Goal: Transaction & Acquisition: Purchase product/service

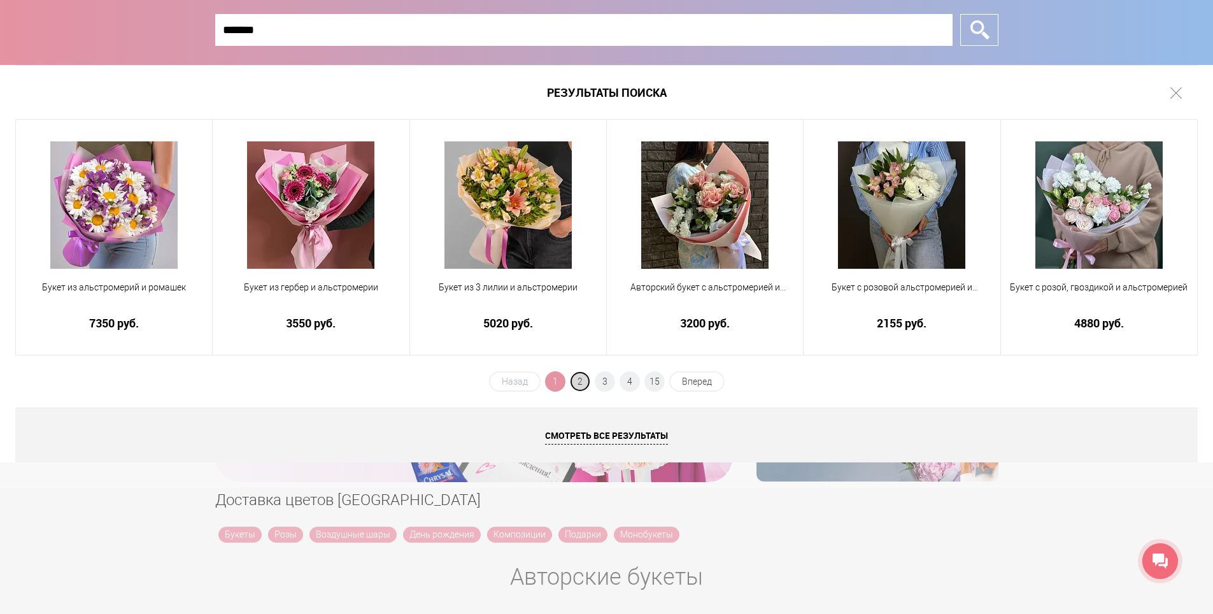
click at [577, 386] on span "2" at bounding box center [580, 381] width 20 height 20
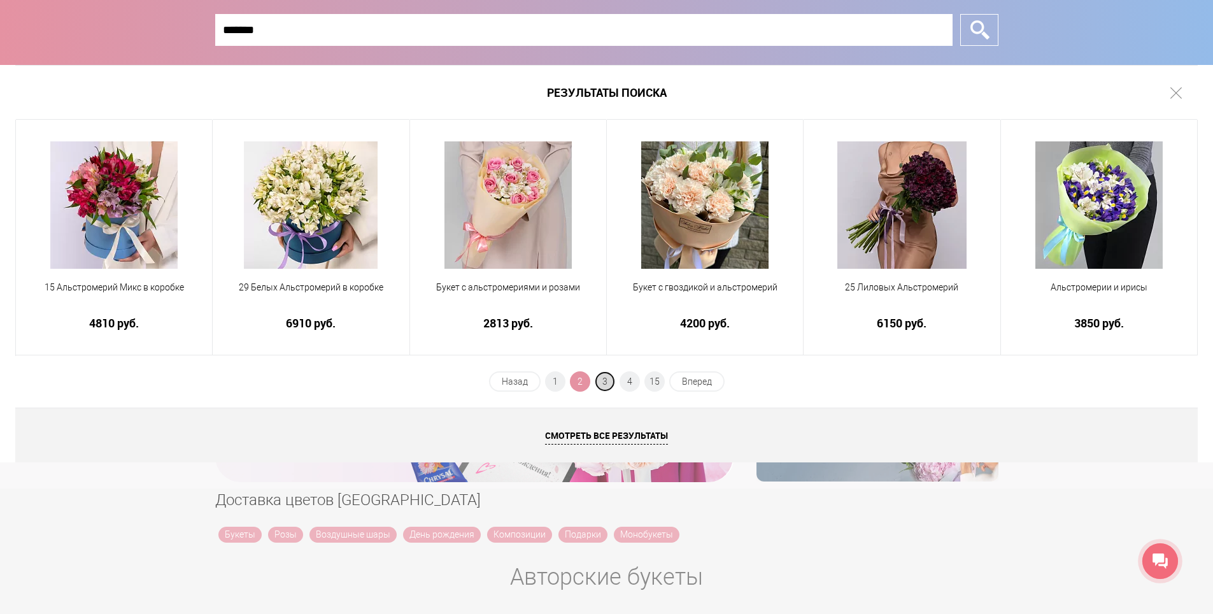
click at [605, 382] on span "3" at bounding box center [605, 381] width 20 height 20
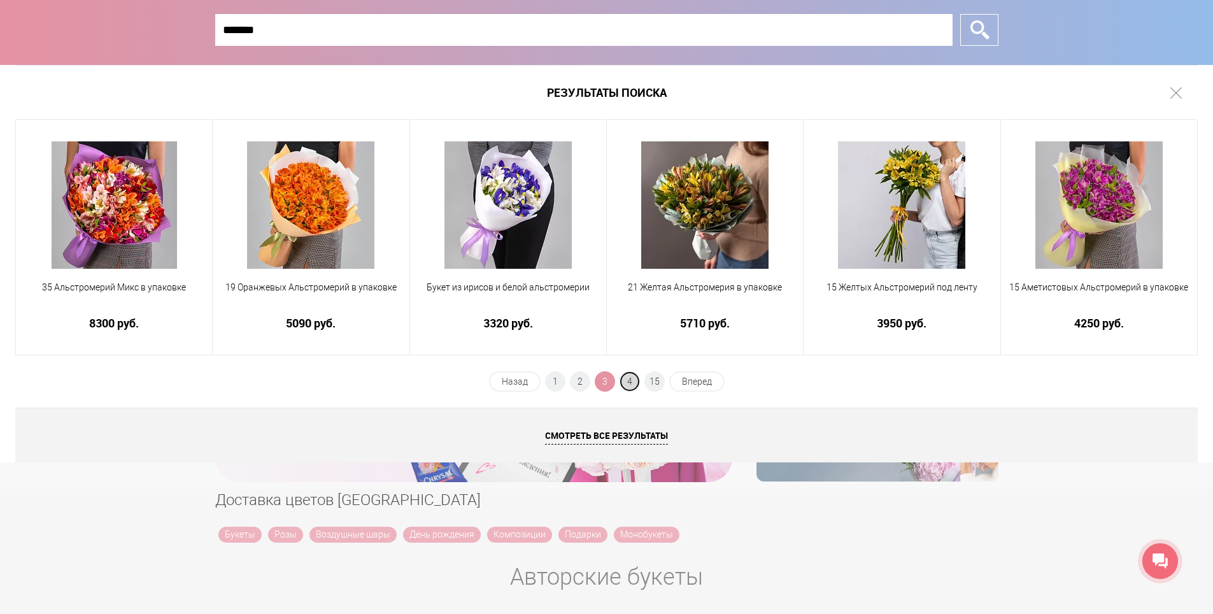
click at [626, 384] on span "4" at bounding box center [630, 381] width 20 height 20
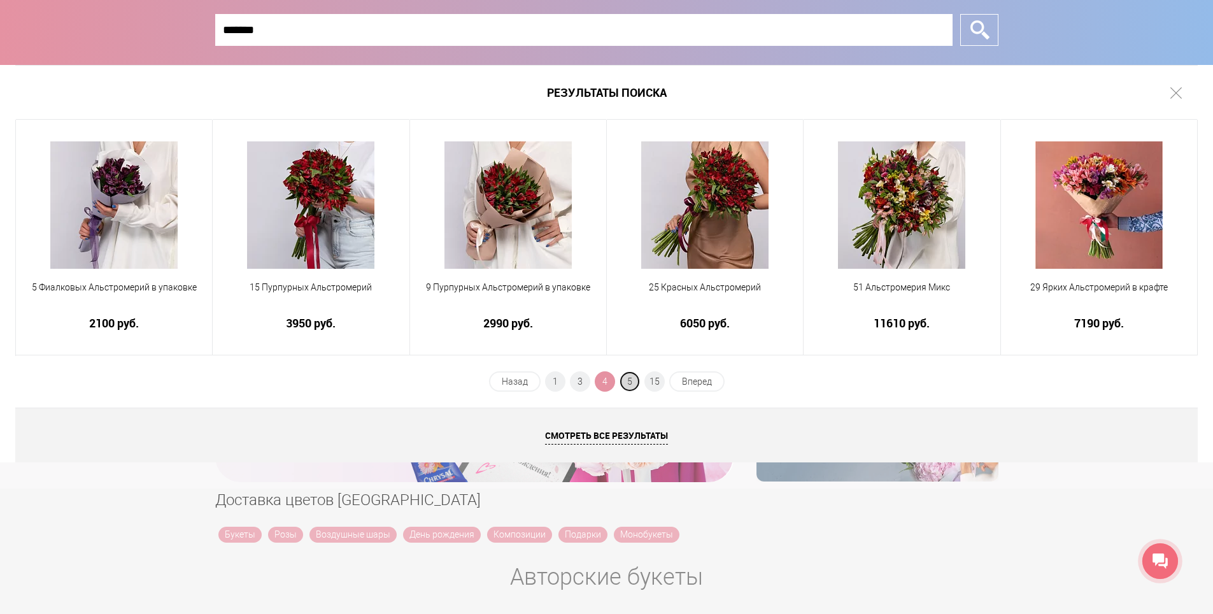
click at [629, 384] on span "5" at bounding box center [630, 381] width 20 height 20
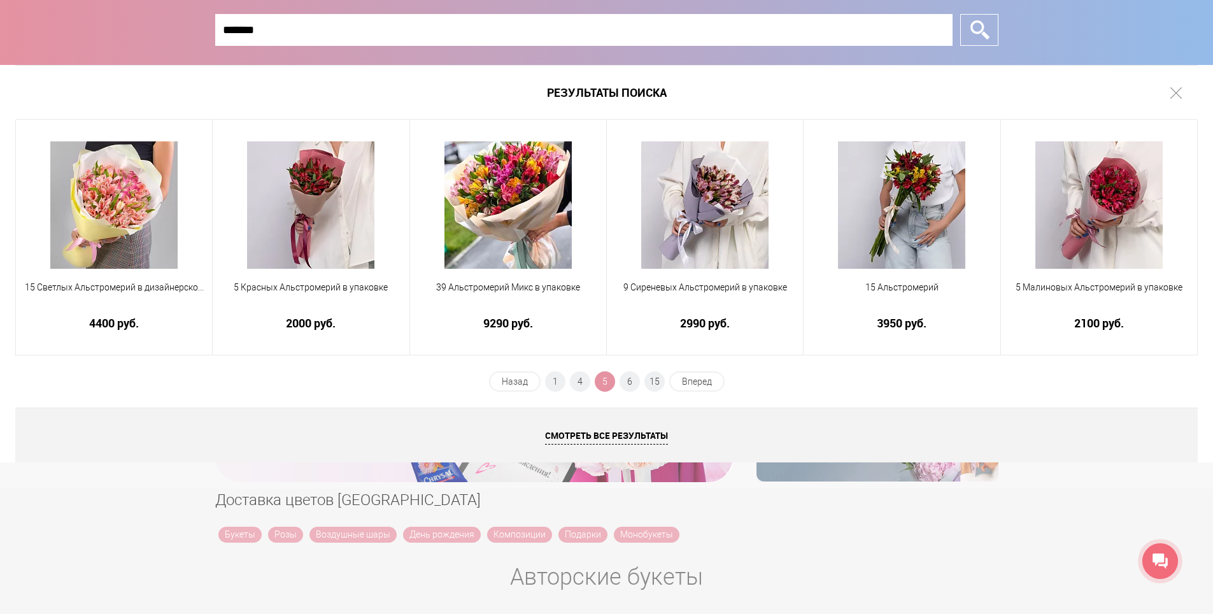
click at [275, 30] on input "*******" at bounding box center [583, 30] width 737 height 32
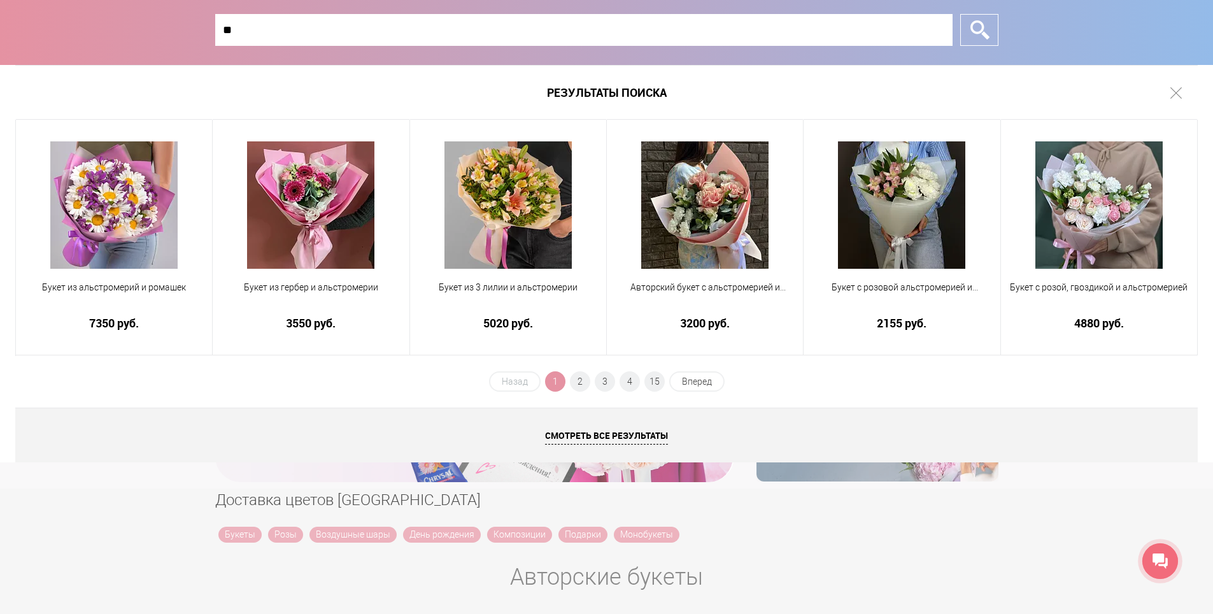
type input "*"
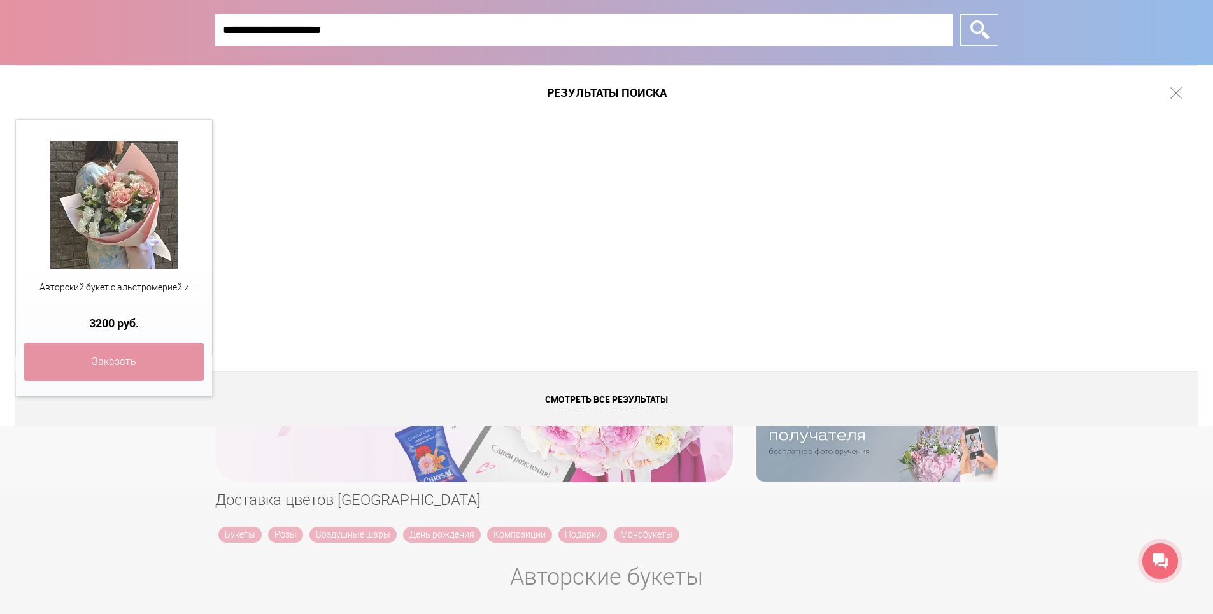
type input "**********"
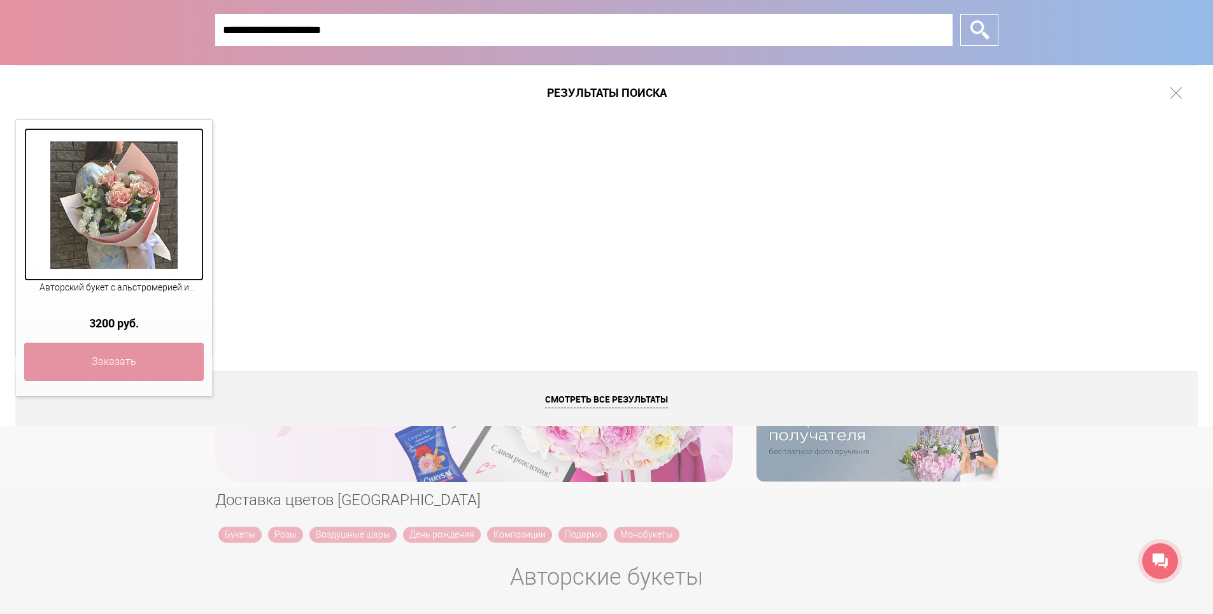
click at [162, 250] on img at bounding box center [113, 204] width 127 height 127
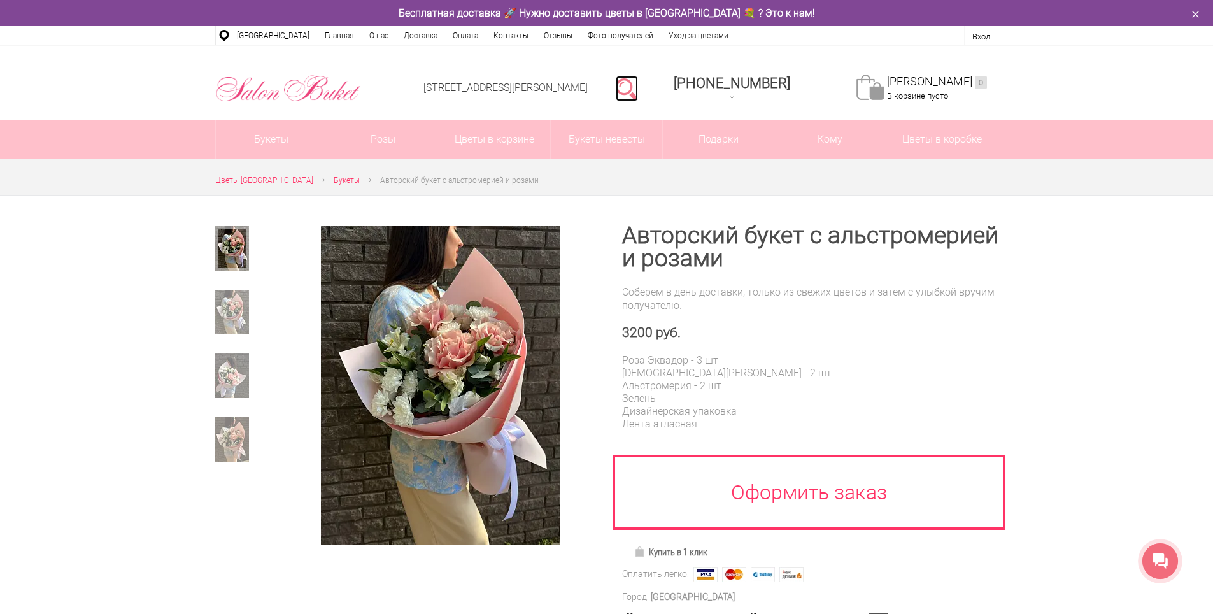
click at [638, 92] on link at bounding box center [627, 88] width 22 height 25
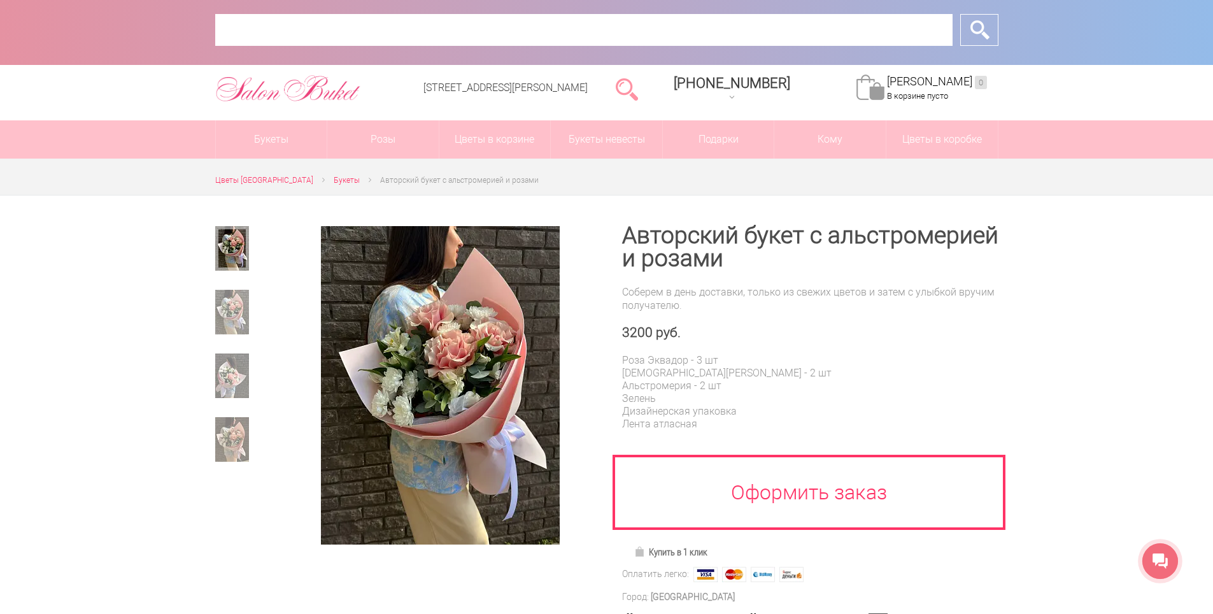
type input "*"
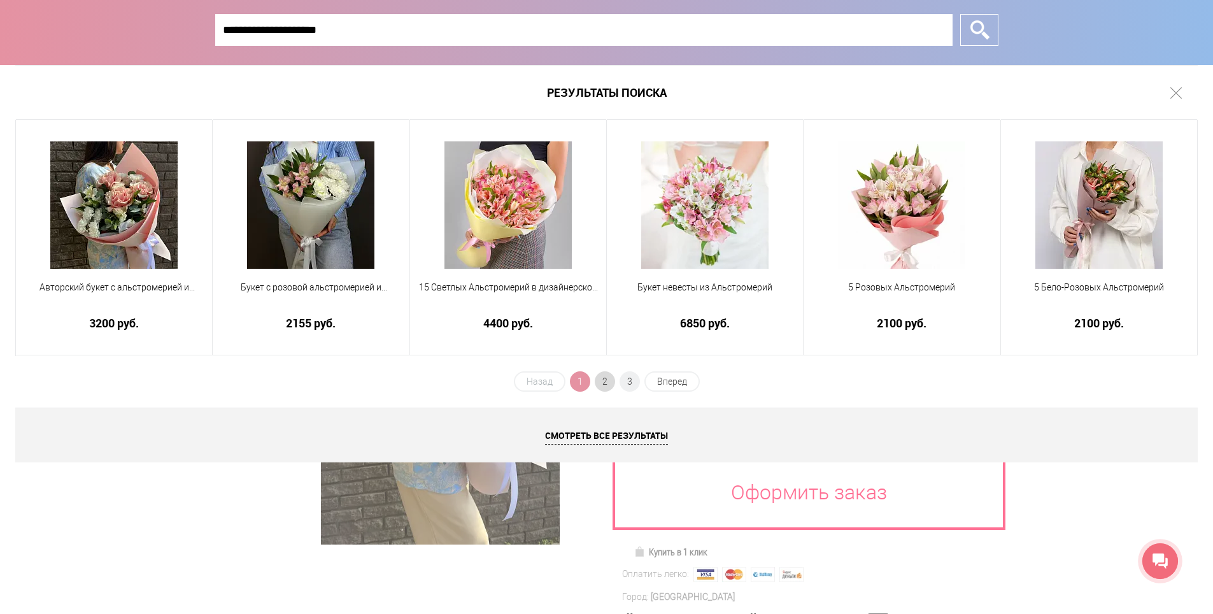
type input "**********"
click at [607, 379] on span "2" at bounding box center [605, 381] width 20 height 20
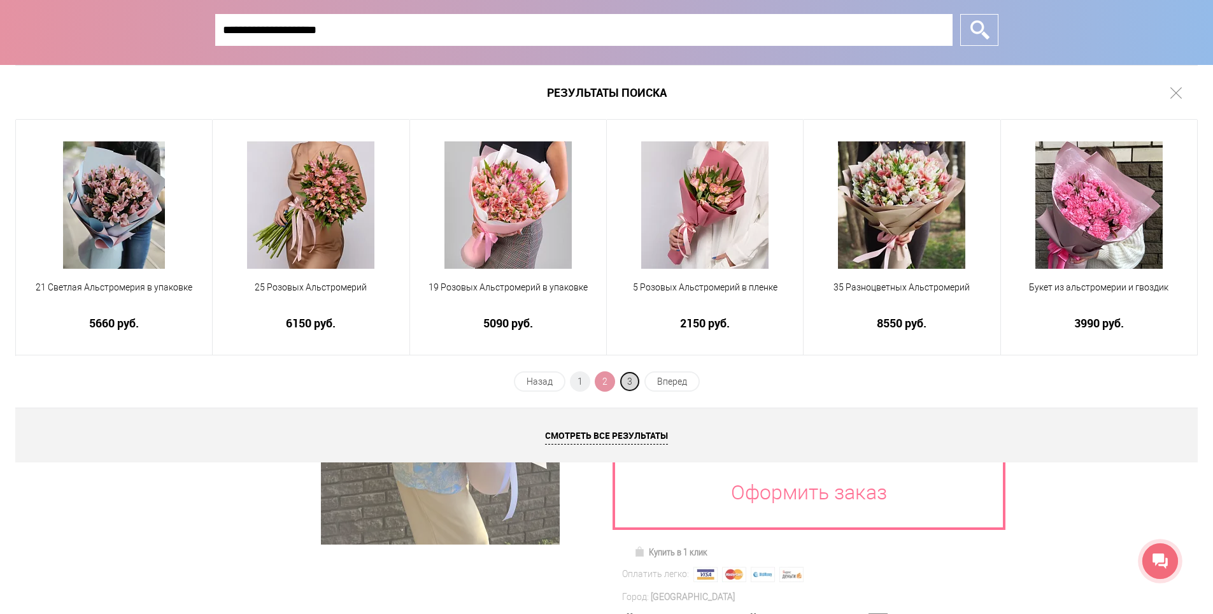
click at [634, 382] on span "3" at bounding box center [630, 381] width 20 height 20
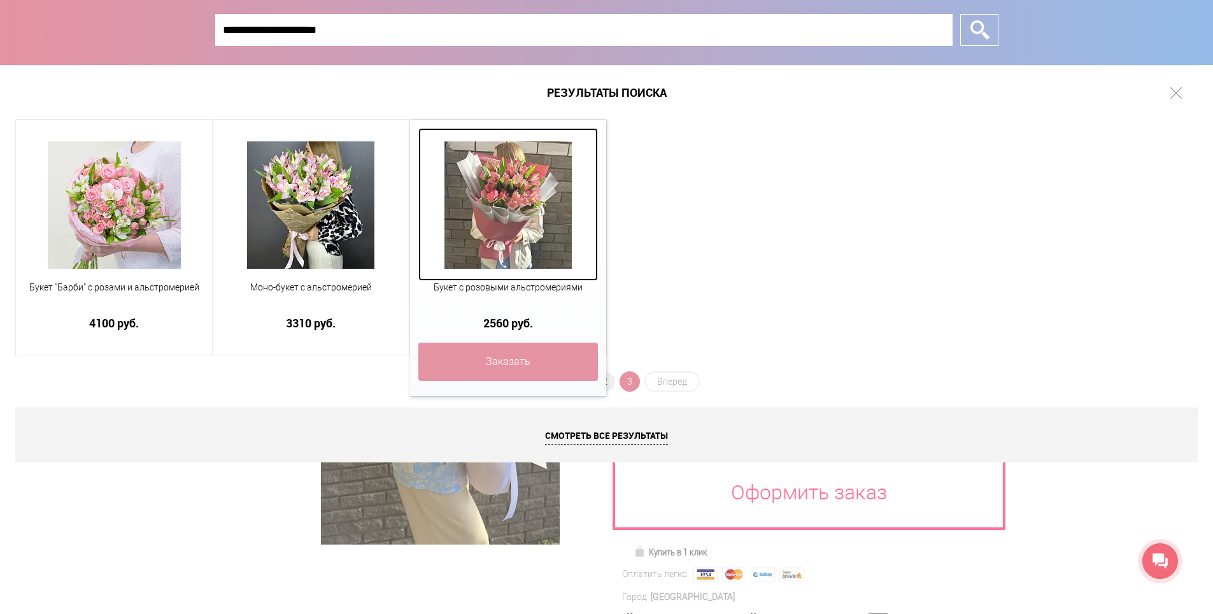
click at [523, 227] on img at bounding box center [507, 204] width 127 height 127
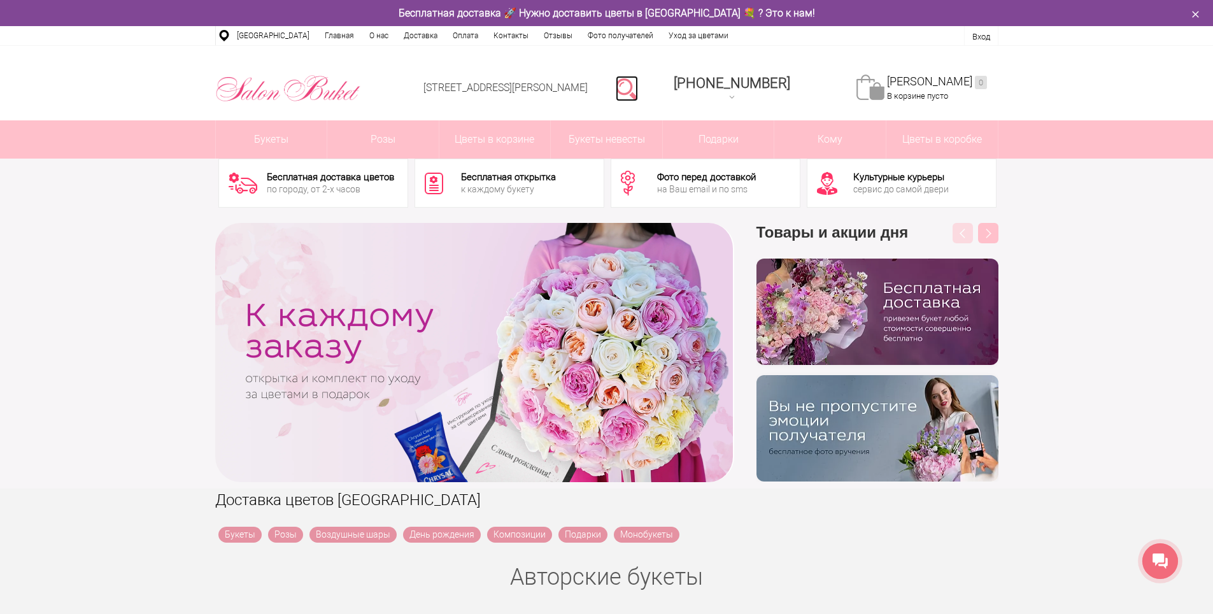
click at [638, 78] on link at bounding box center [627, 88] width 22 height 25
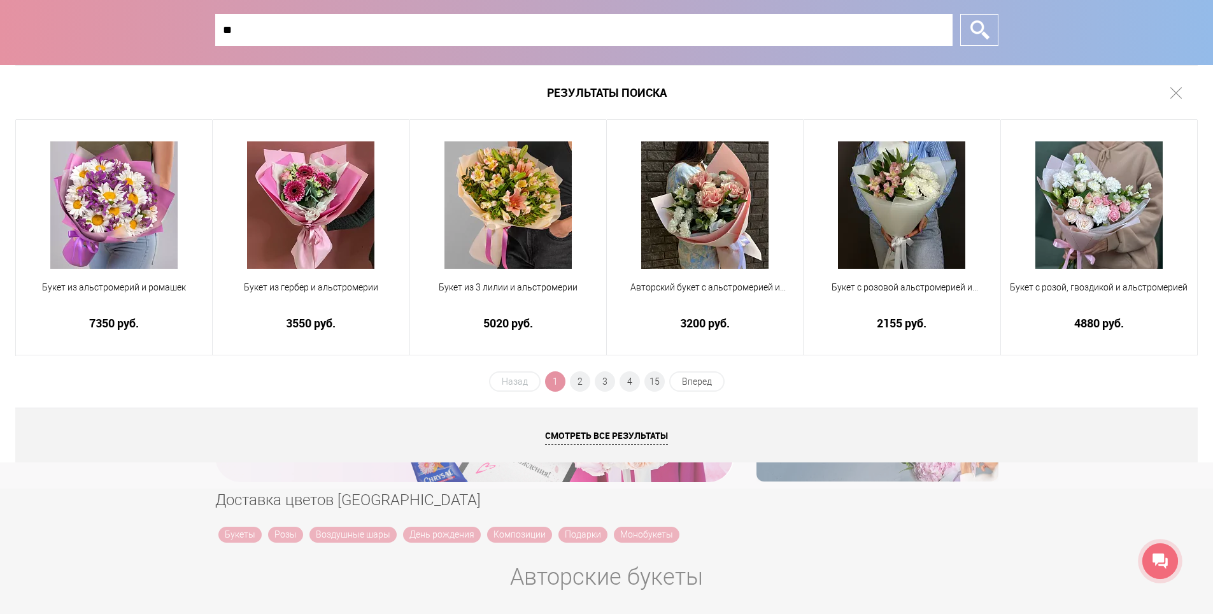
type input "*"
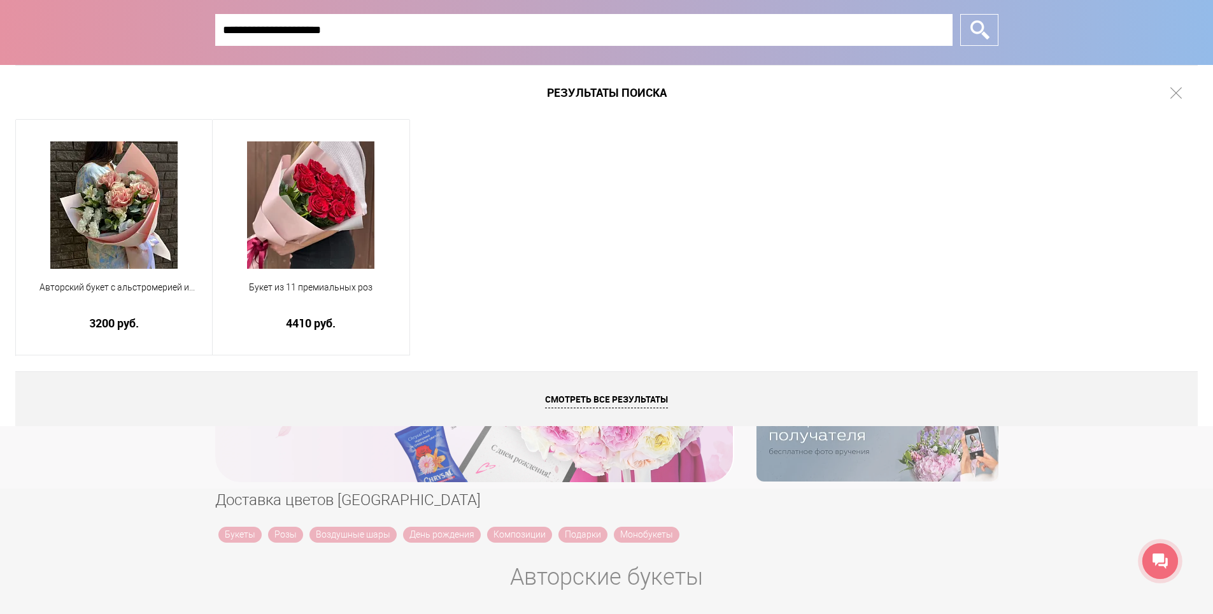
drag, startPoint x: 340, startPoint y: 27, endPoint x: 200, endPoint y: 28, distance: 140.1
click at [200, 28] on div "**********" at bounding box center [606, 33] width 1213 height 66
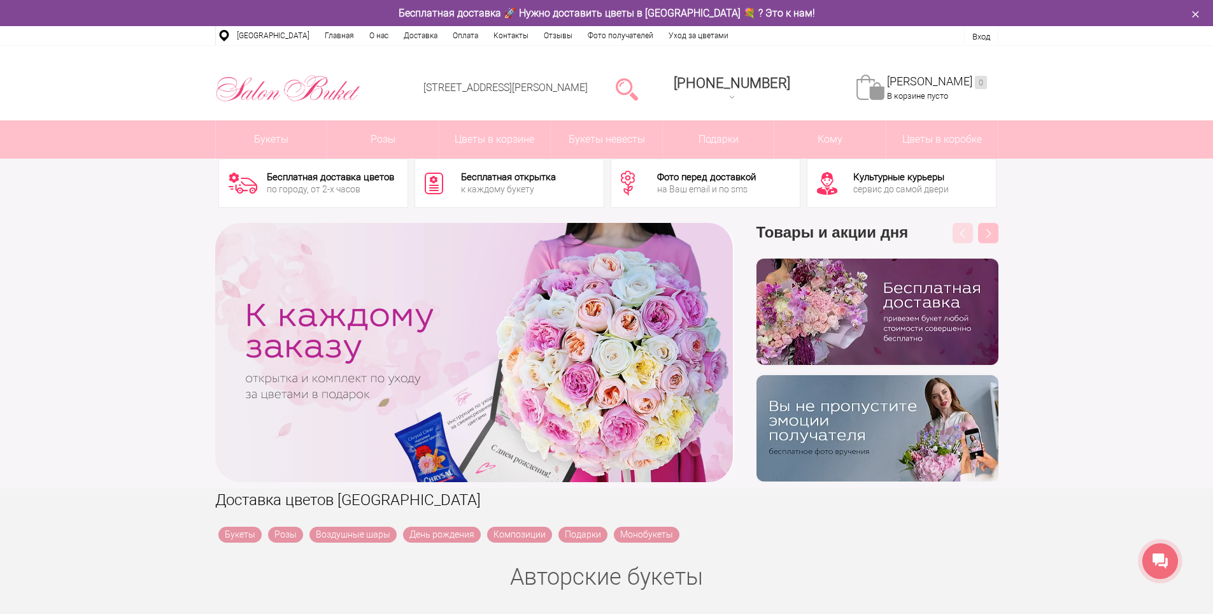
click at [635, 90] on div at bounding box center [627, 88] width 32 height 25
click at [638, 87] on link at bounding box center [627, 88] width 22 height 25
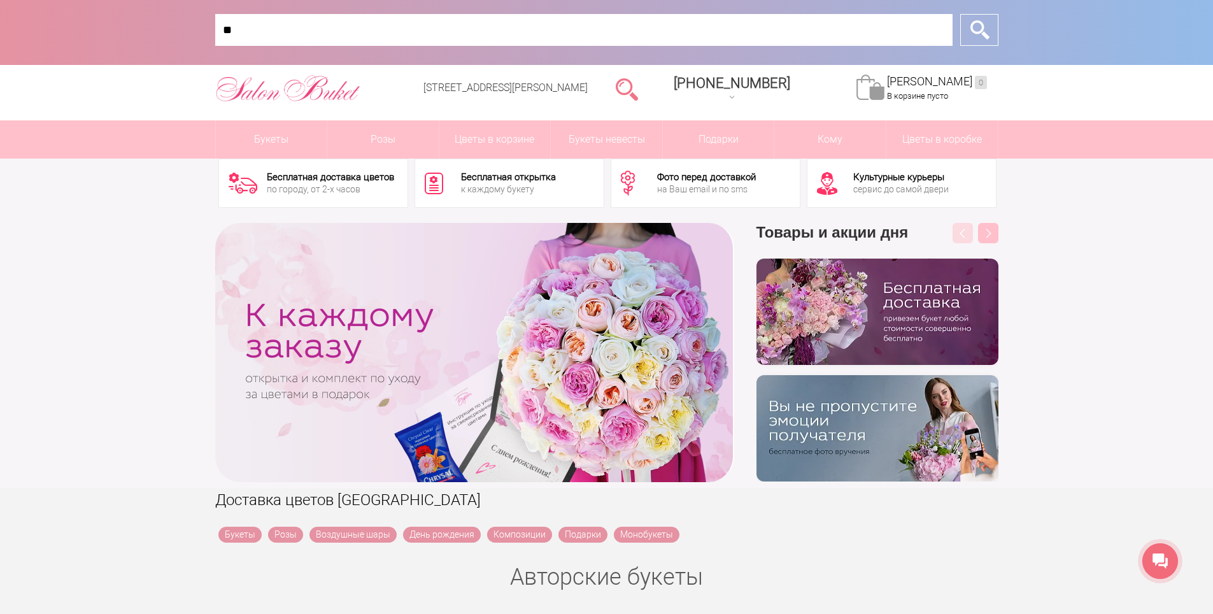
type input "*"
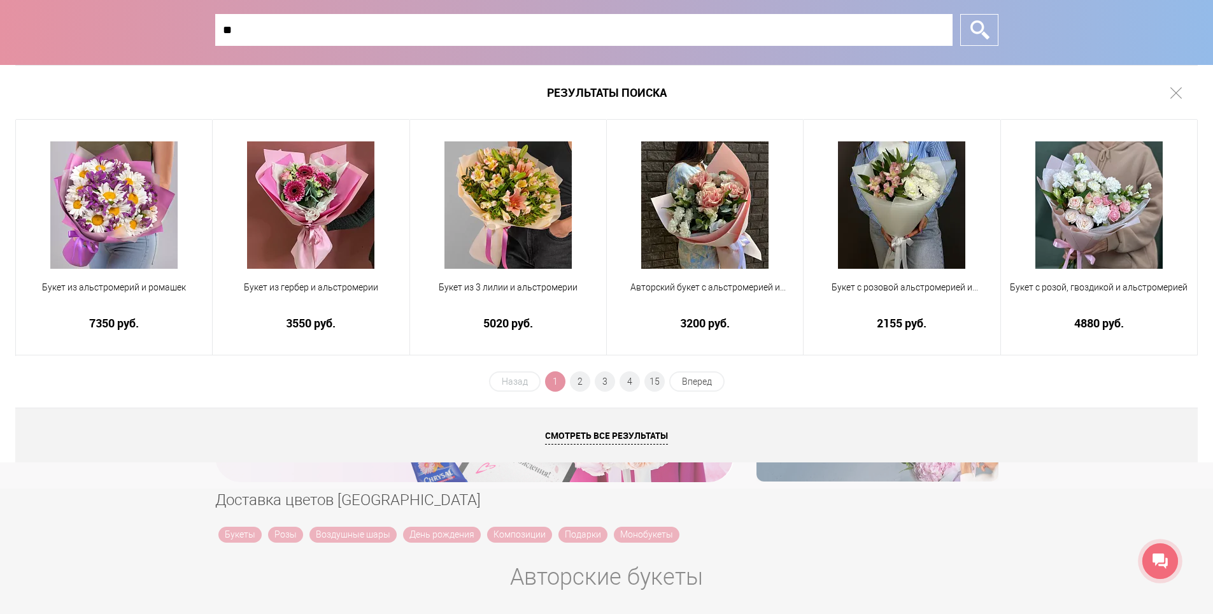
type input "*"
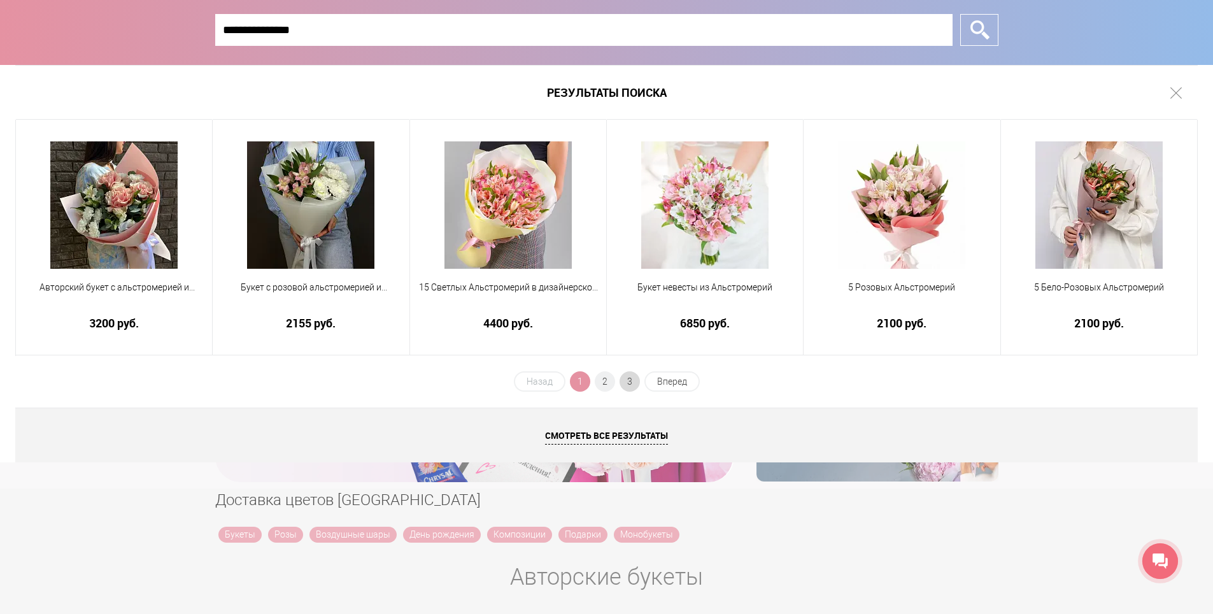
type input "**********"
click at [630, 388] on span "3" at bounding box center [630, 381] width 20 height 20
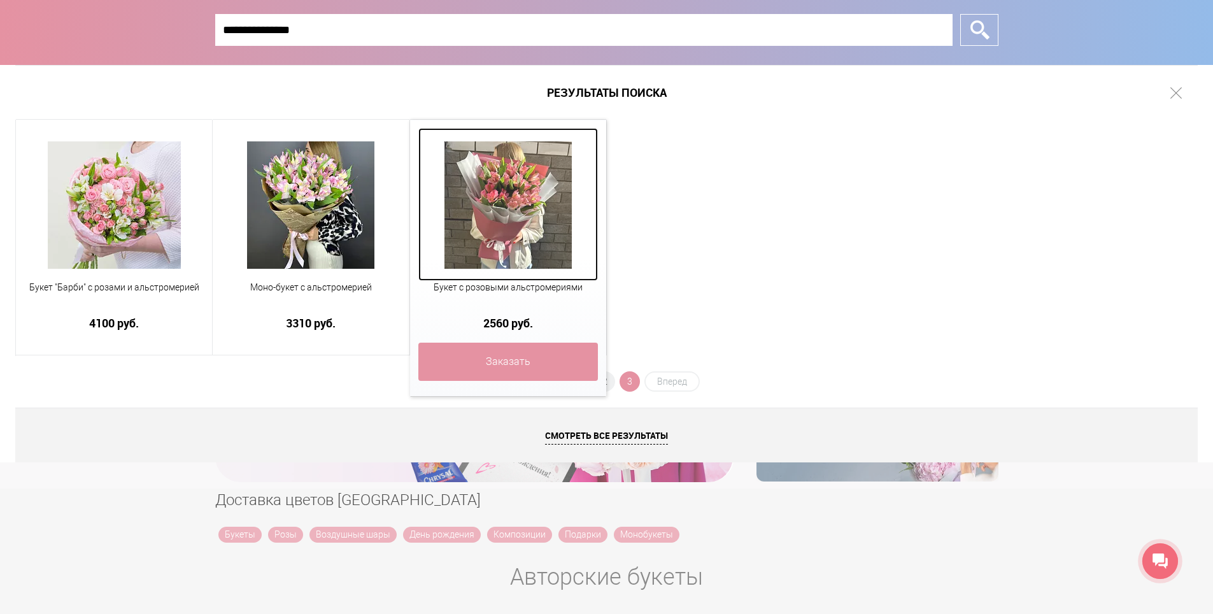
click at [535, 221] on img at bounding box center [507, 204] width 127 height 127
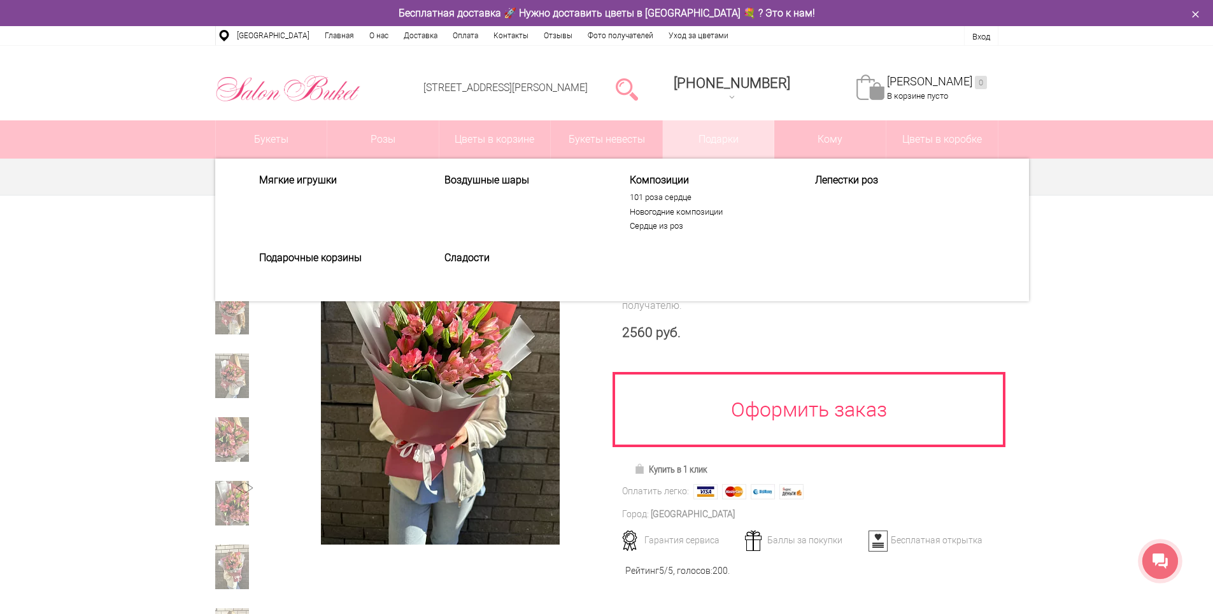
click at [464, 274] on div "Мягкие игрушки Воздушные шары Композиции 101 роза сердце Новогодние композиции …" at bounding box center [621, 230] width 783 height 112
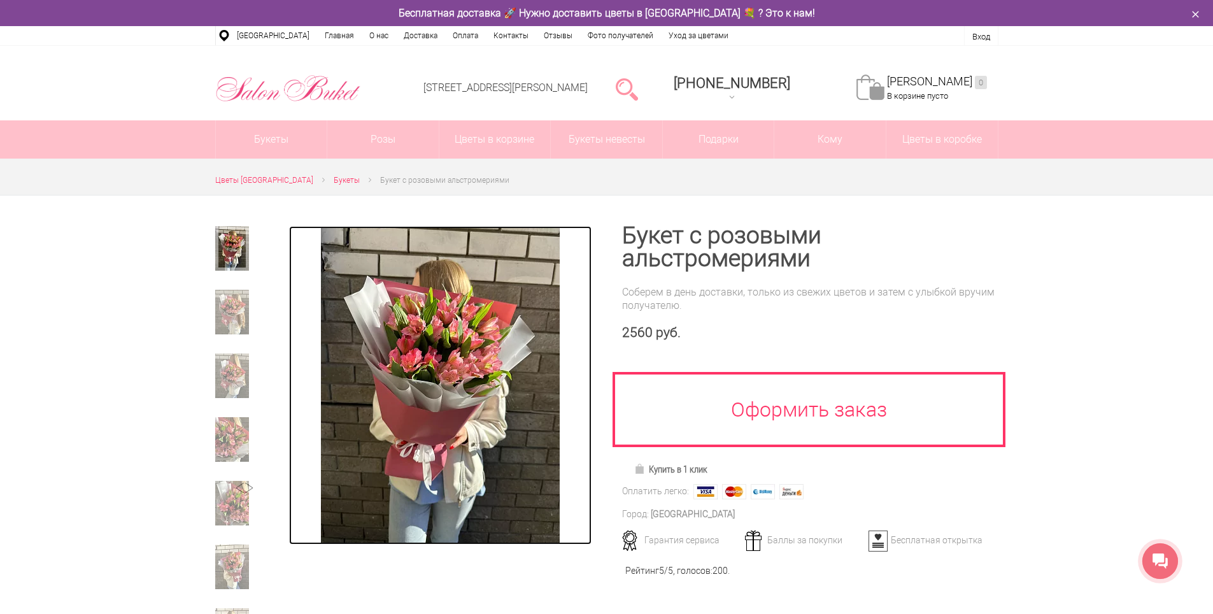
click at [467, 367] on img at bounding box center [440, 385] width 239 height 318
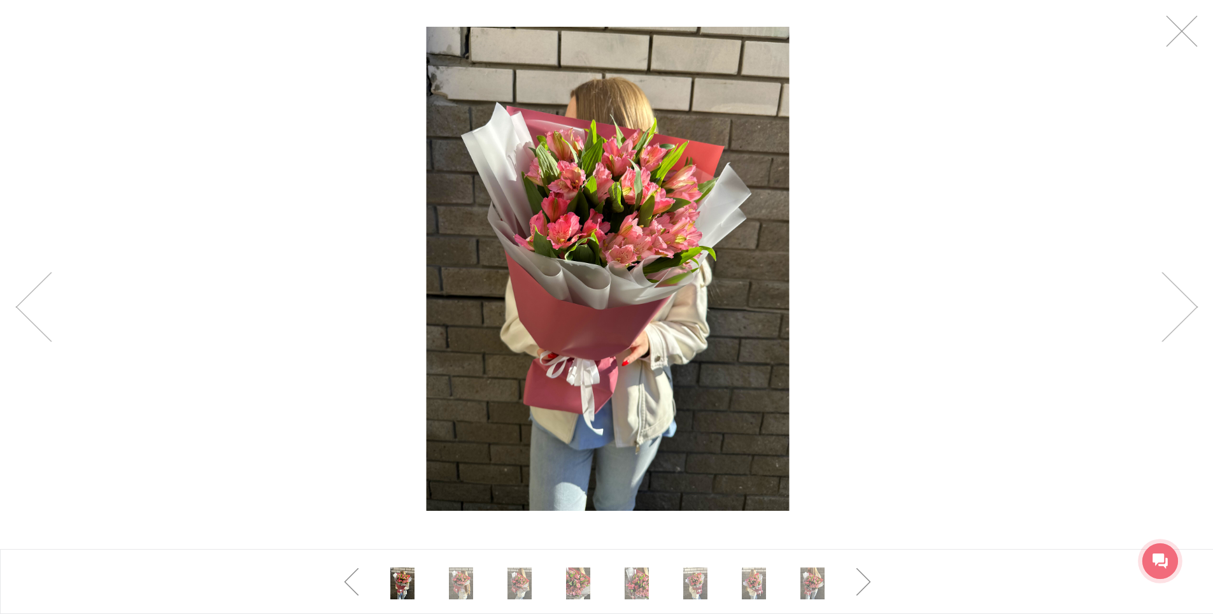
drag, startPoint x: 579, startPoint y: 377, endPoint x: 583, endPoint y: 369, distance: 8.5
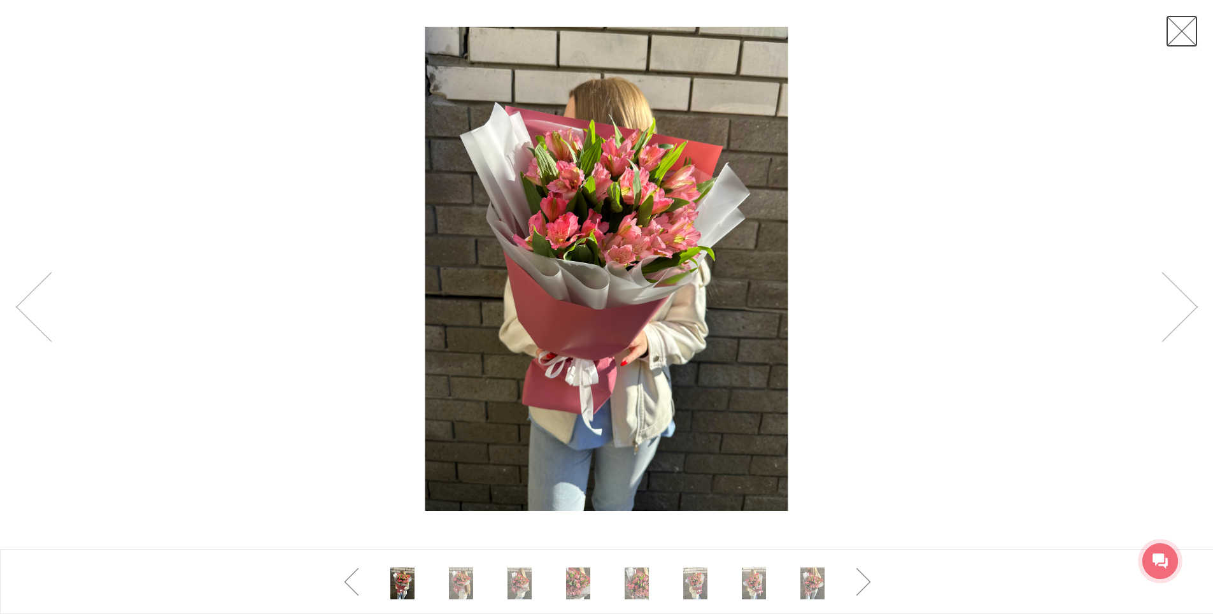
click at [1182, 32] on link at bounding box center [1182, 31] width 32 height 32
